Goal: Task Accomplishment & Management: Manage account settings

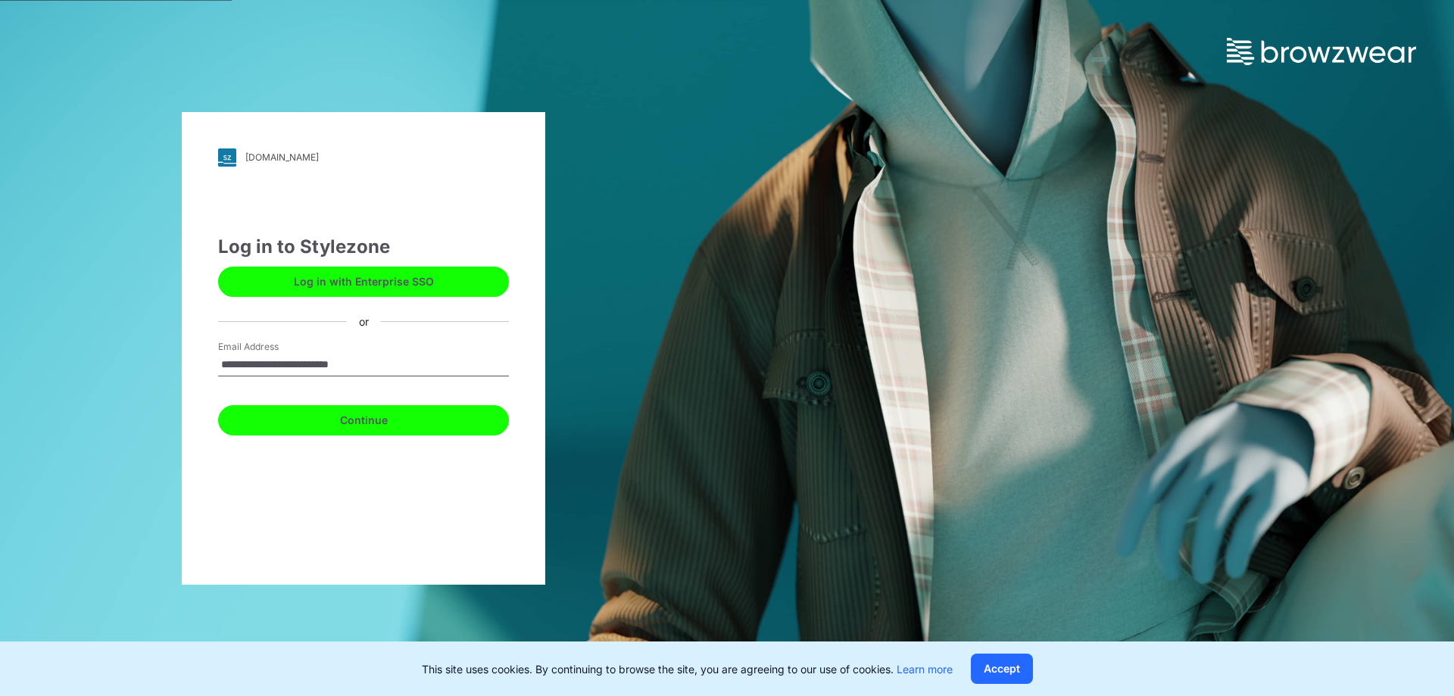
click at [401, 423] on button "Continue" at bounding box center [363, 420] width 291 height 30
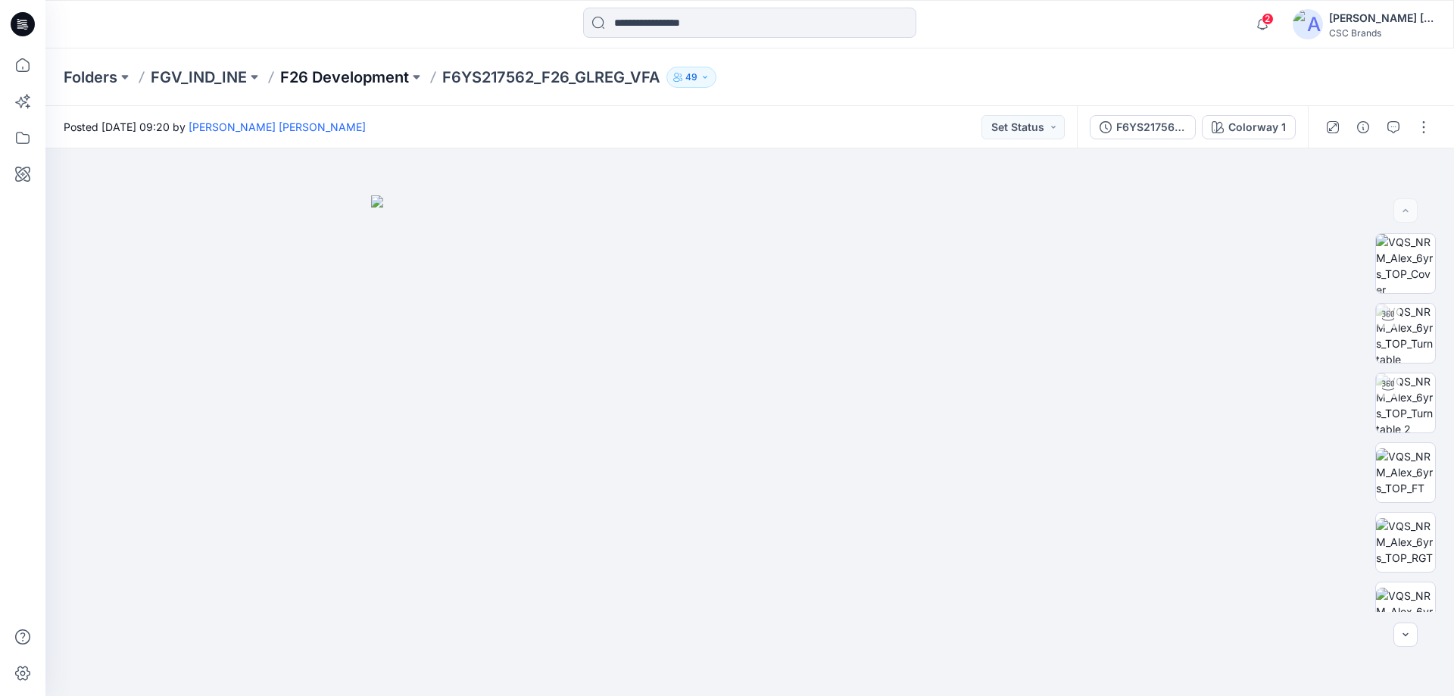
click at [308, 71] on p "F26 Development" at bounding box center [344, 77] width 129 height 21
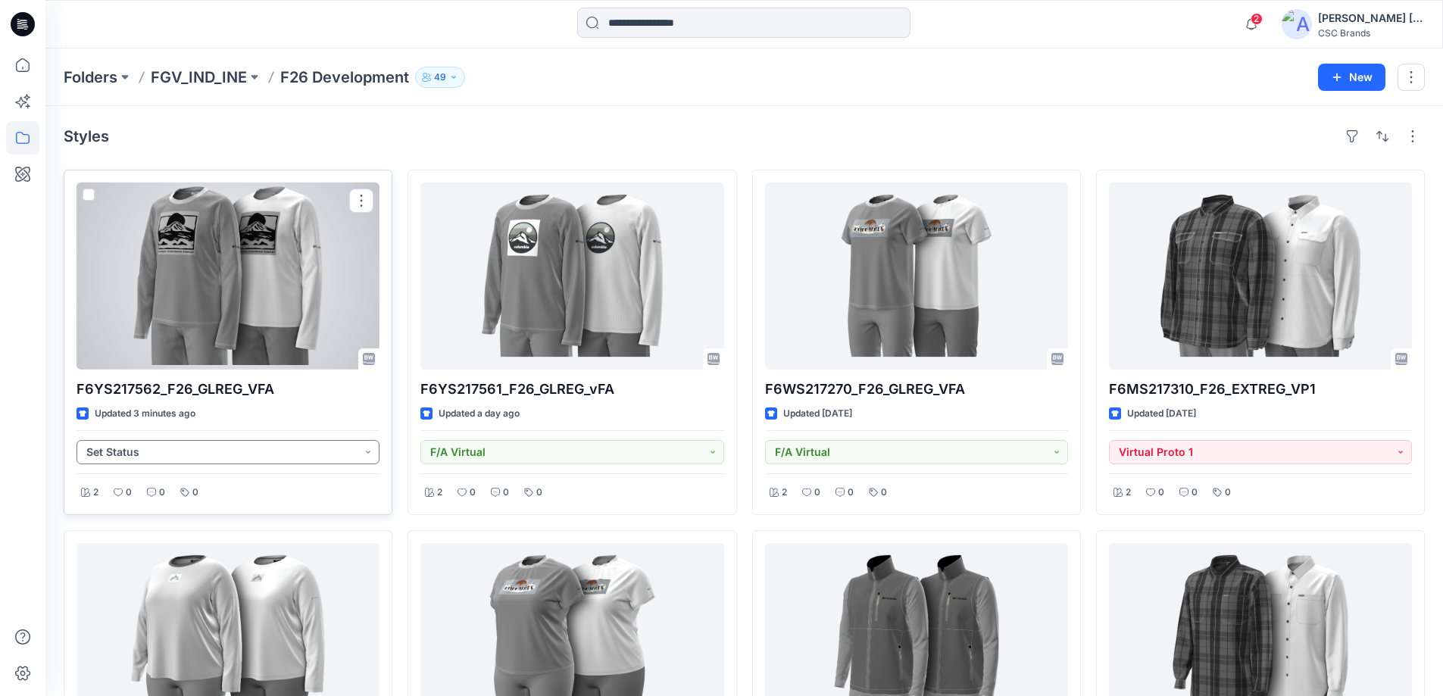
click at [354, 452] on button "Set Status" at bounding box center [227, 452] width 303 height 24
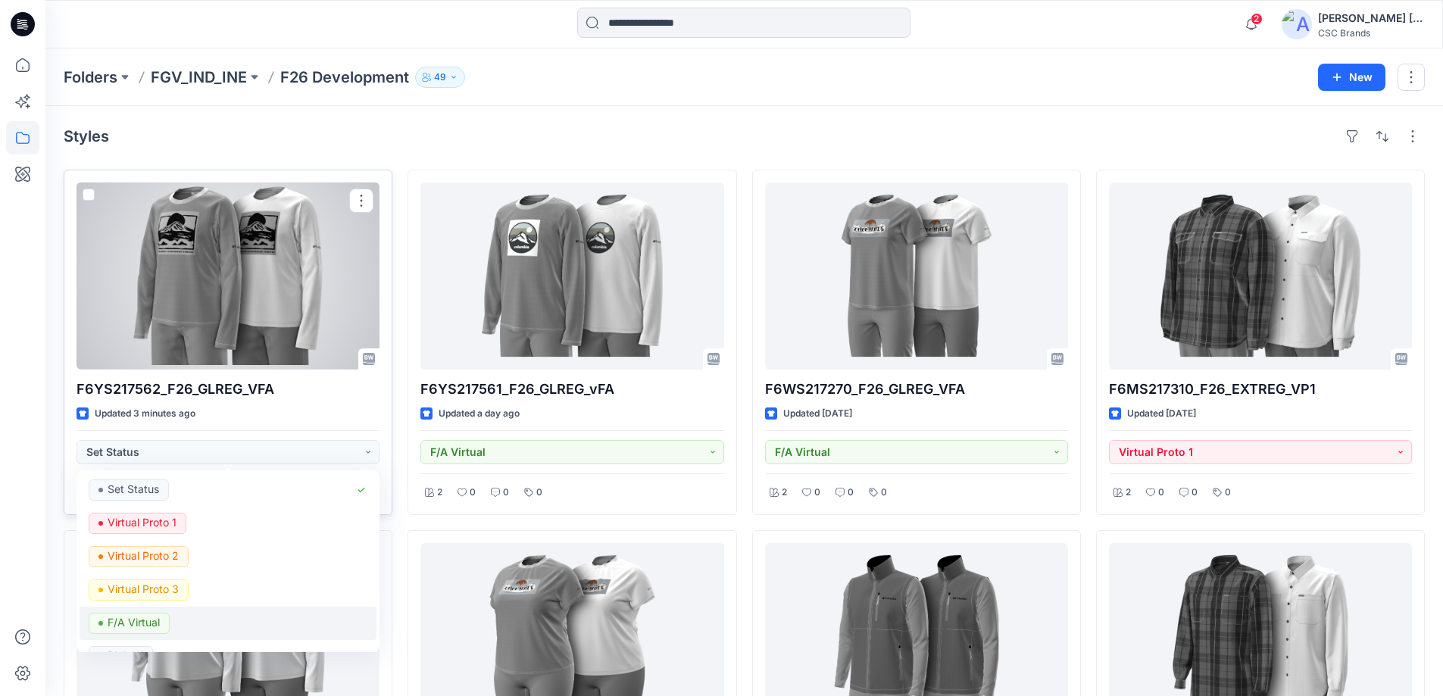
click at [149, 623] on p "F/A Virtual" at bounding box center [134, 623] width 52 height 20
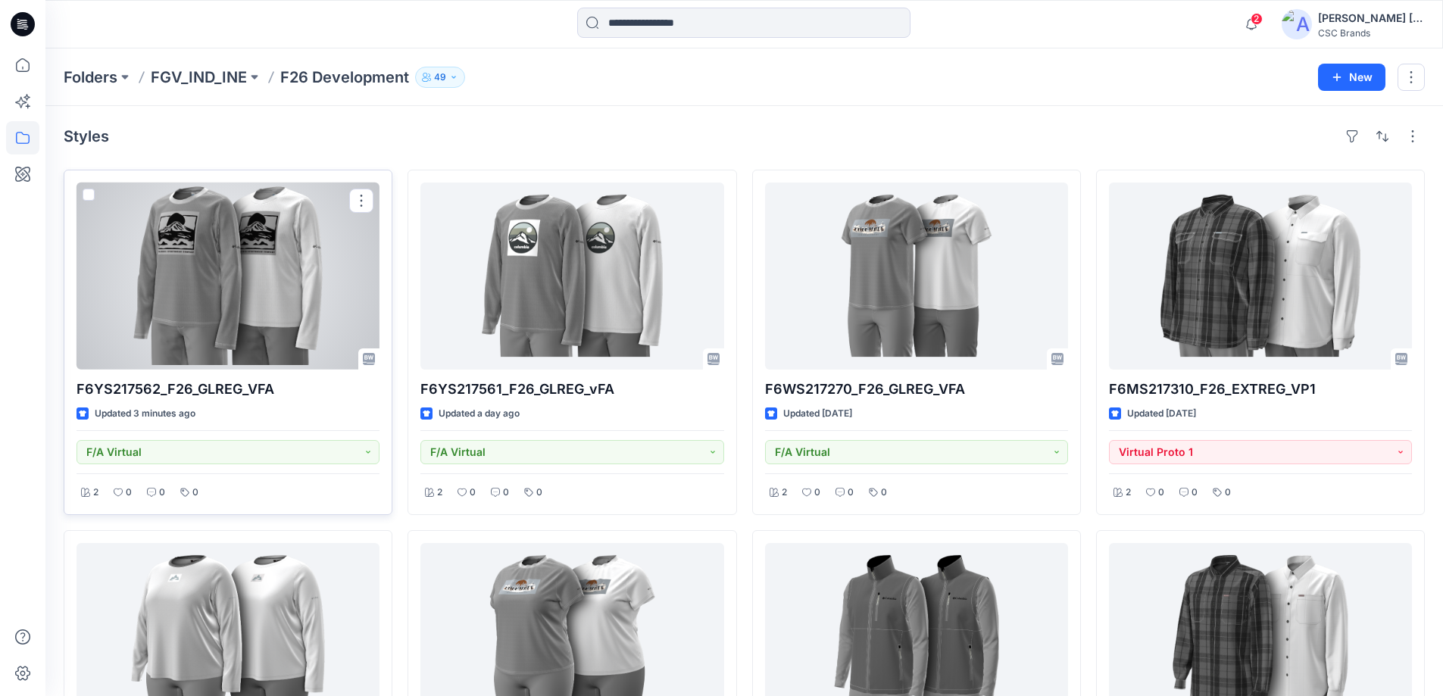
click at [250, 281] on div at bounding box center [227, 276] width 303 height 187
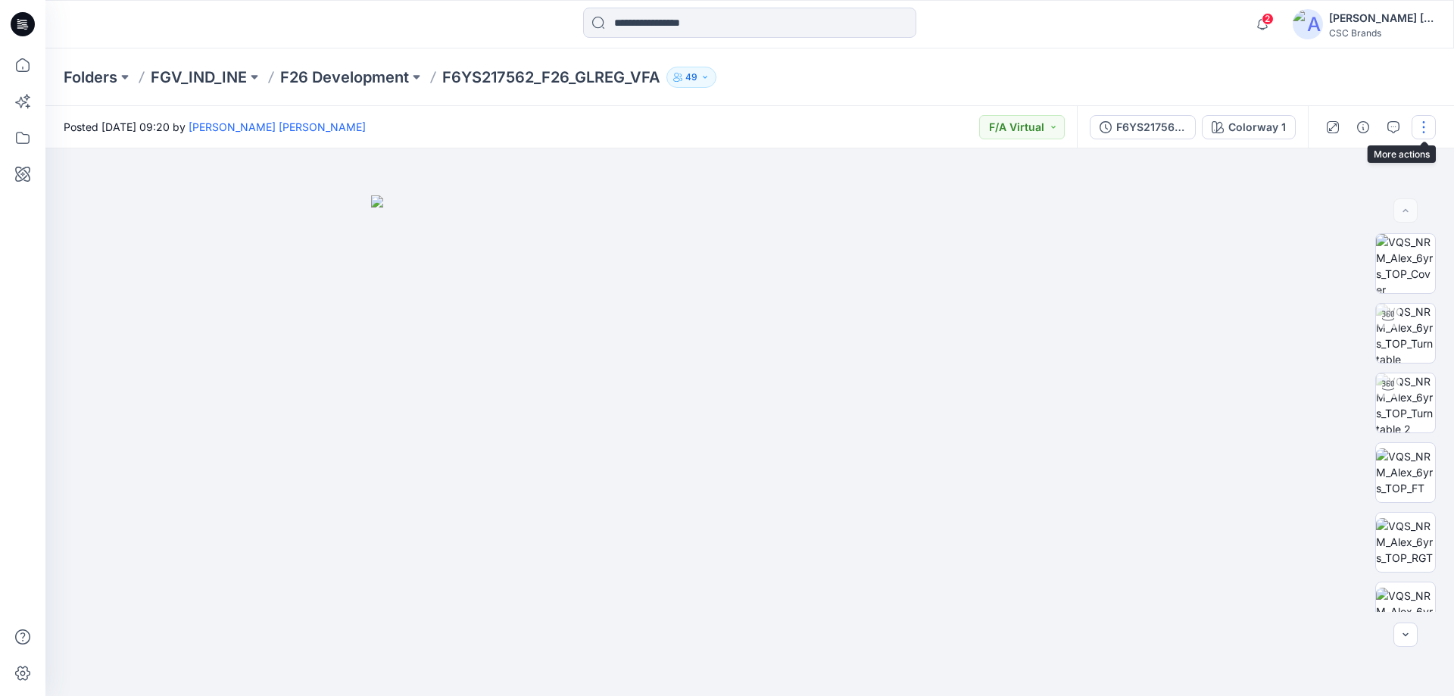
click at [1424, 126] on button "button" at bounding box center [1424, 127] width 24 height 24
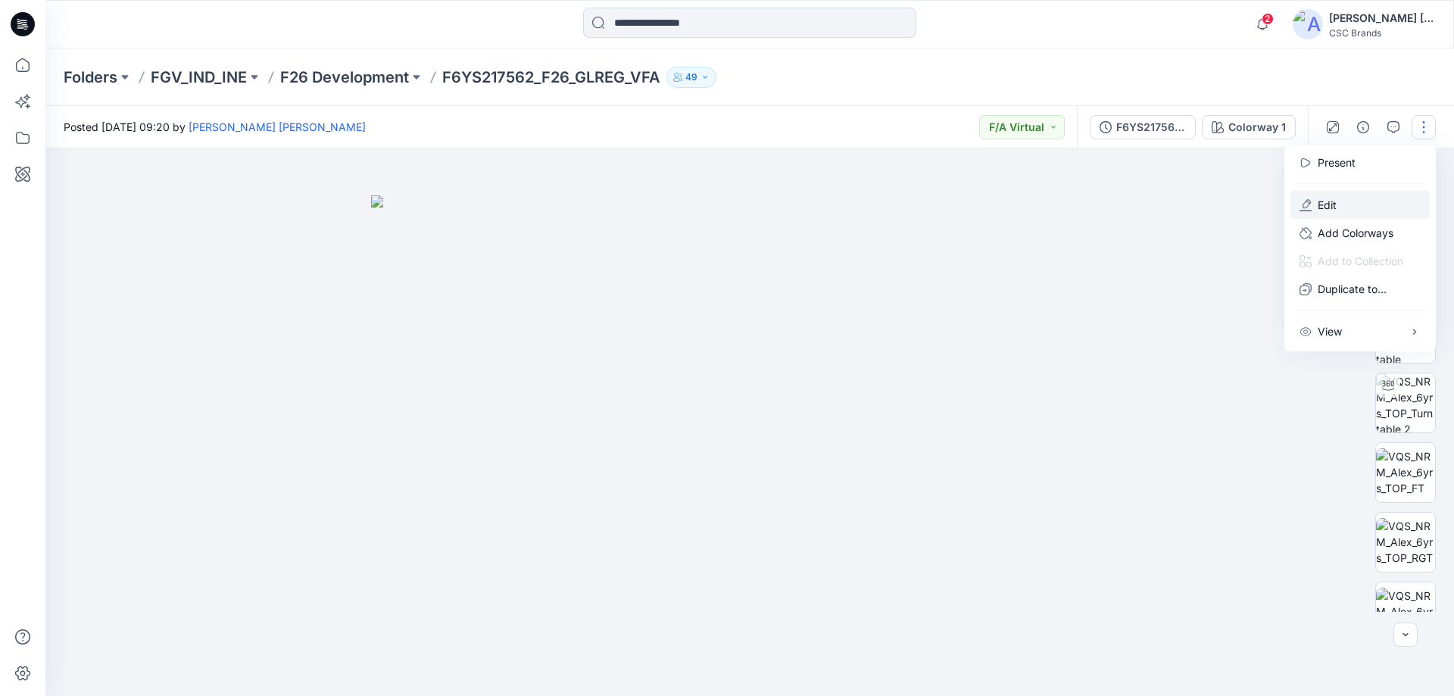
click at [1348, 209] on button "Edit" at bounding box center [1360, 205] width 139 height 28
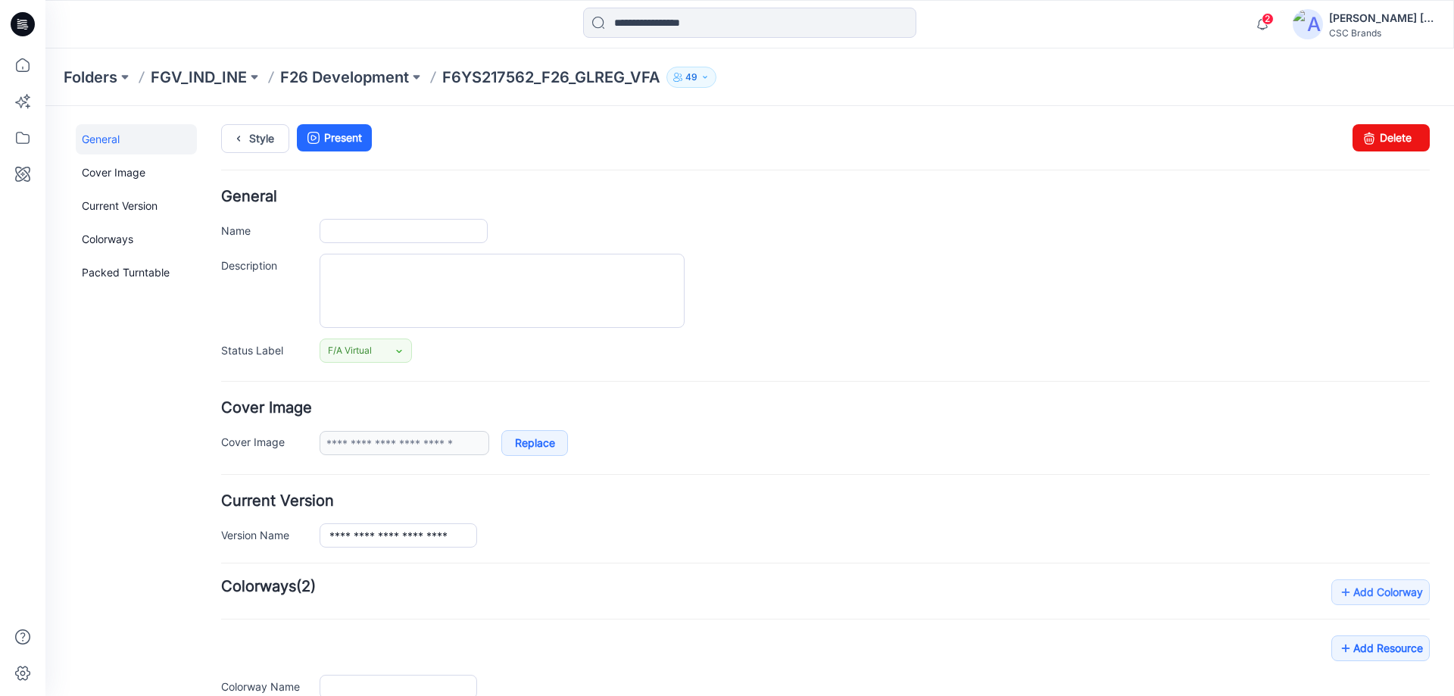
type input "**********"
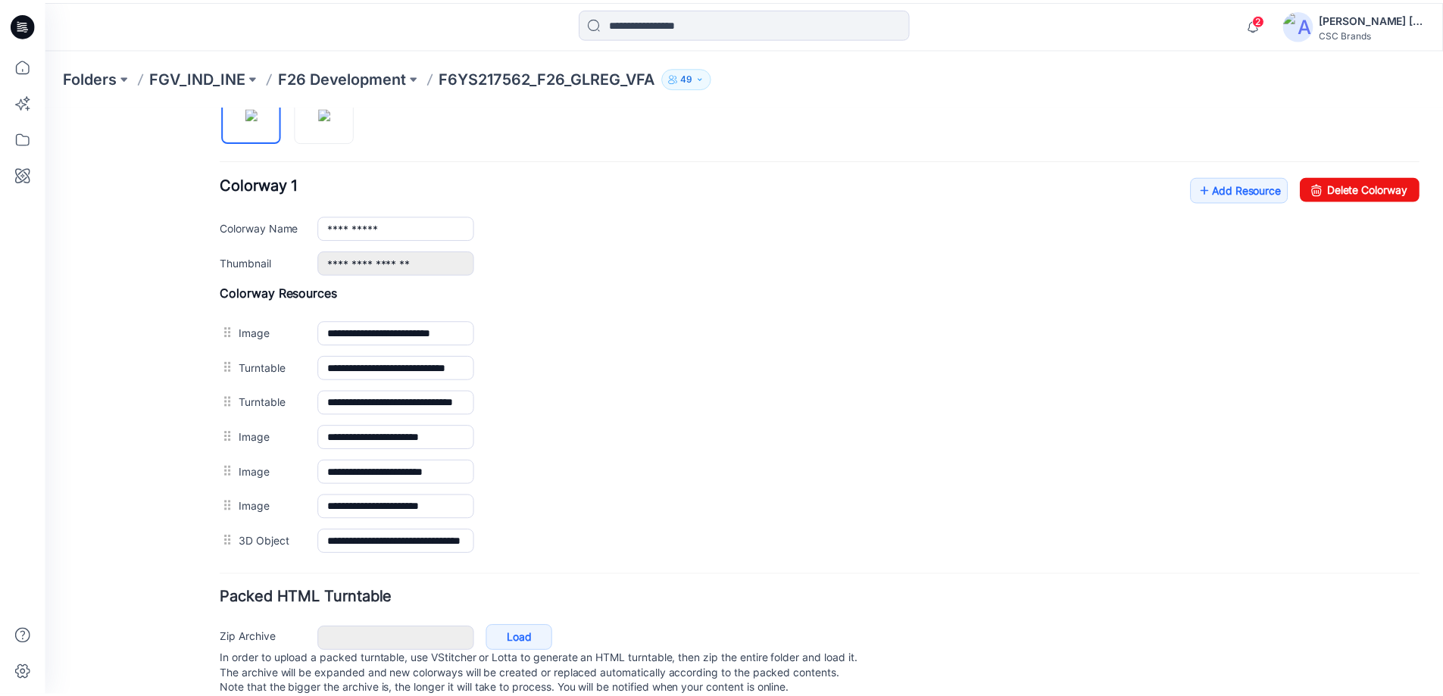
scroll to position [573, 0]
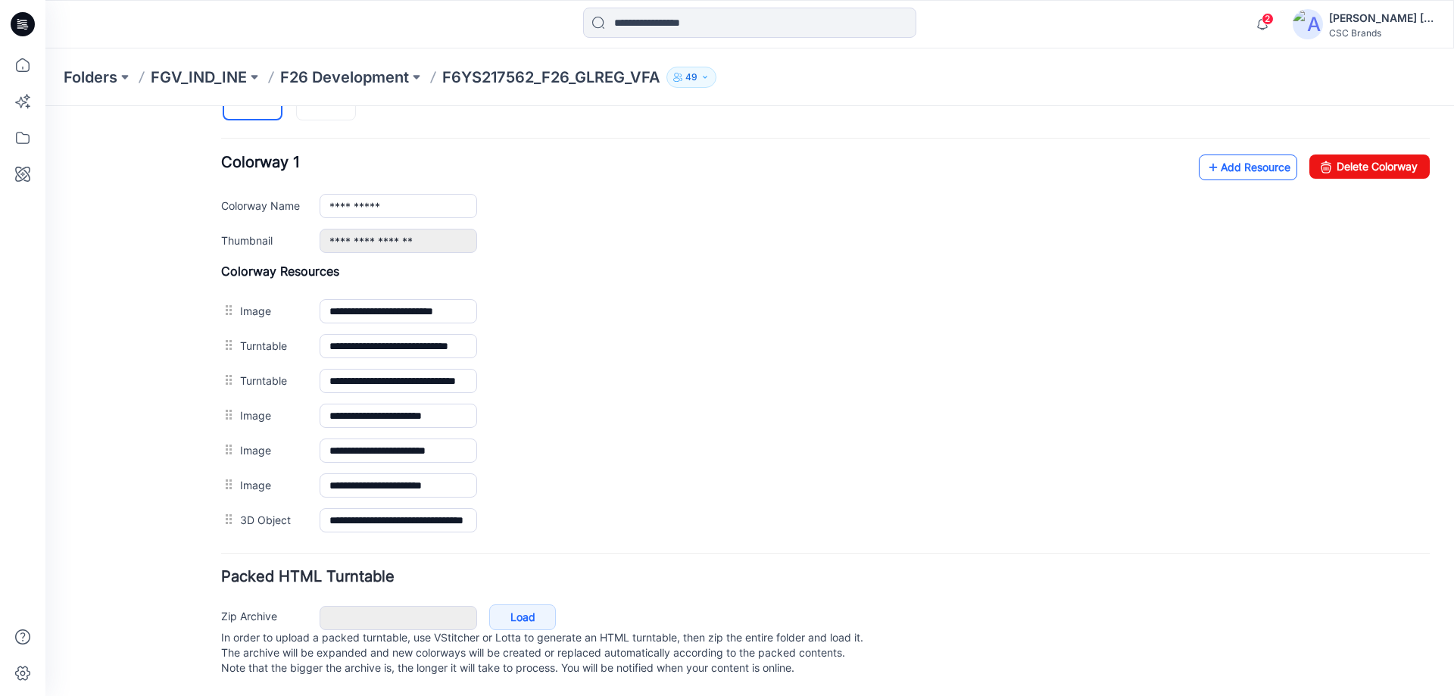
click at [1230, 155] on link "Add Resource" at bounding box center [1248, 168] width 98 height 26
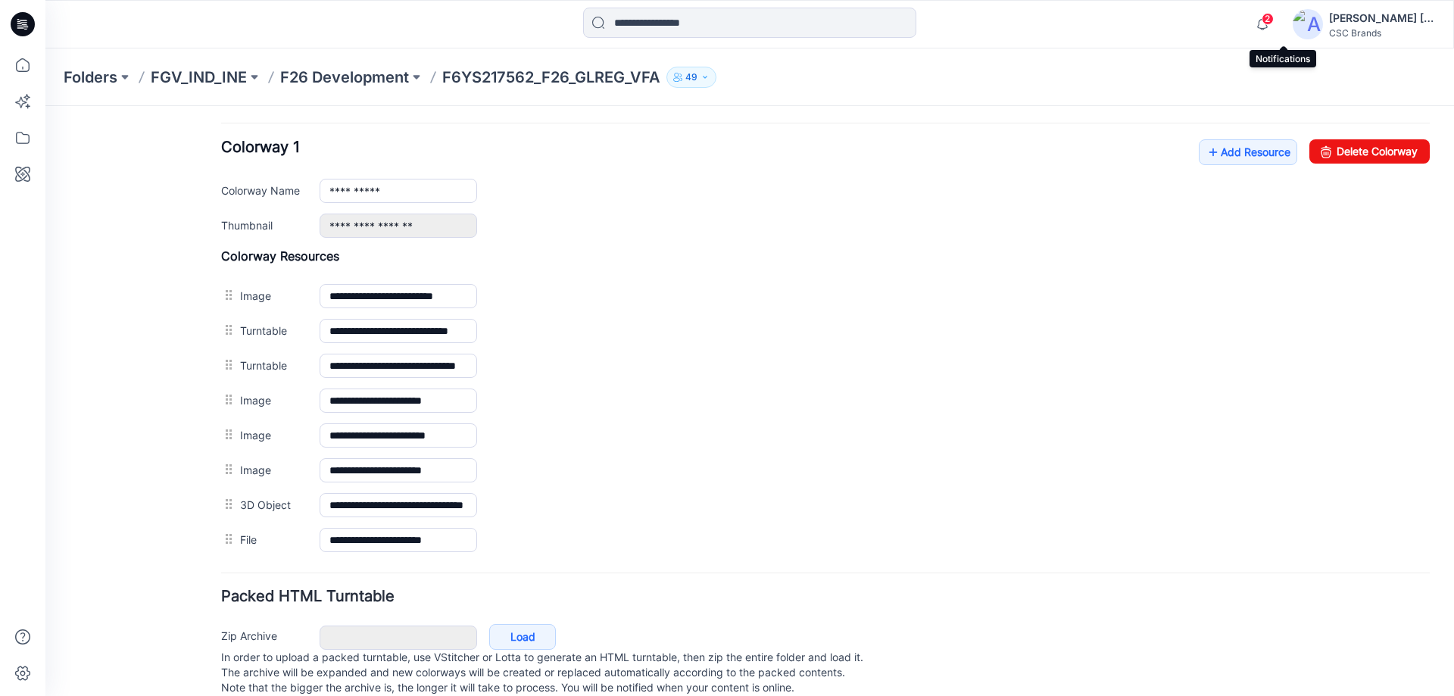
click at [1274, 17] on span "2" at bounding box center [1268, 19] width 12 height 12
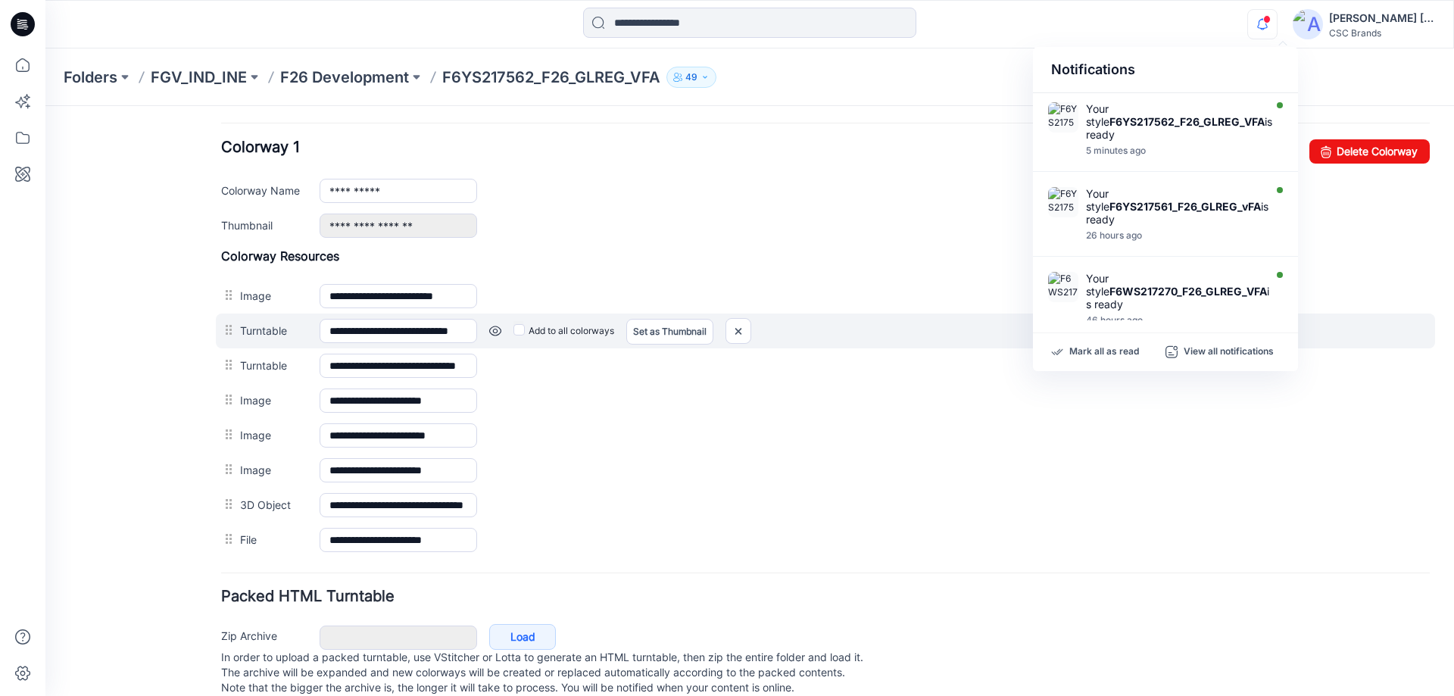
click at [843, 336] on div "Add to all colorways Set as Thumbnail Unset as Thumbnail" at bounding box center [953, 331] width 953 height 24
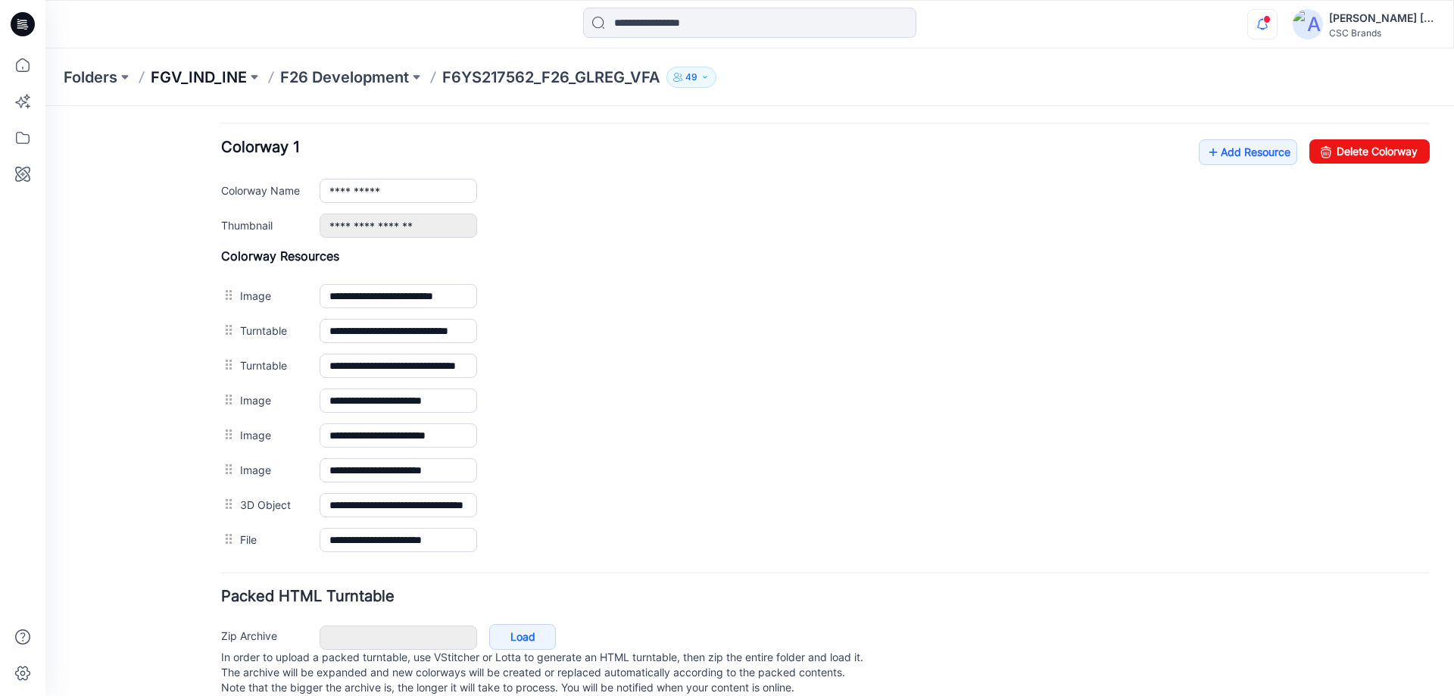
click at [181, 81] on p "FGV_IND_INE" at bounding box center [199, 77] width 96 height 21
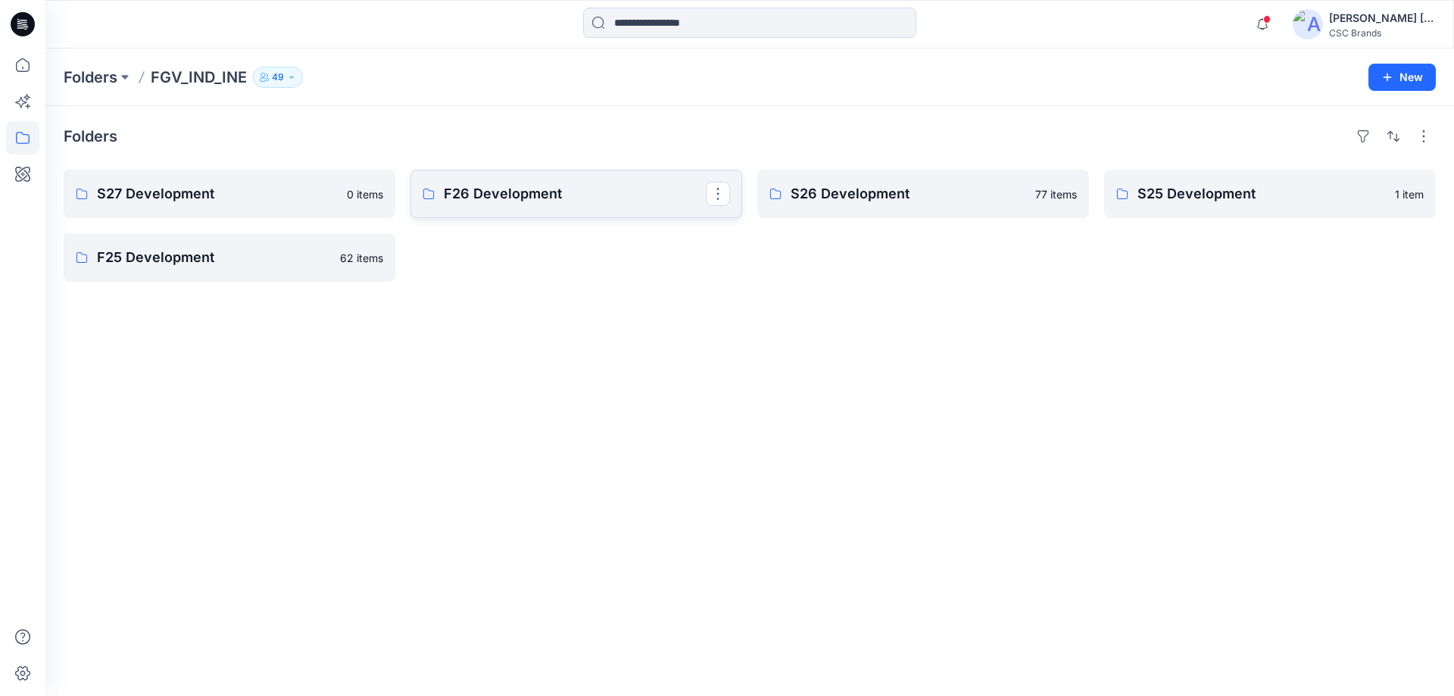
click at [512, 183] on p "F26 Development" at bounding box center [575, 193] width 262 height 21
